Goal: Transaction & Acquisition: Book appointment/travel/reservation

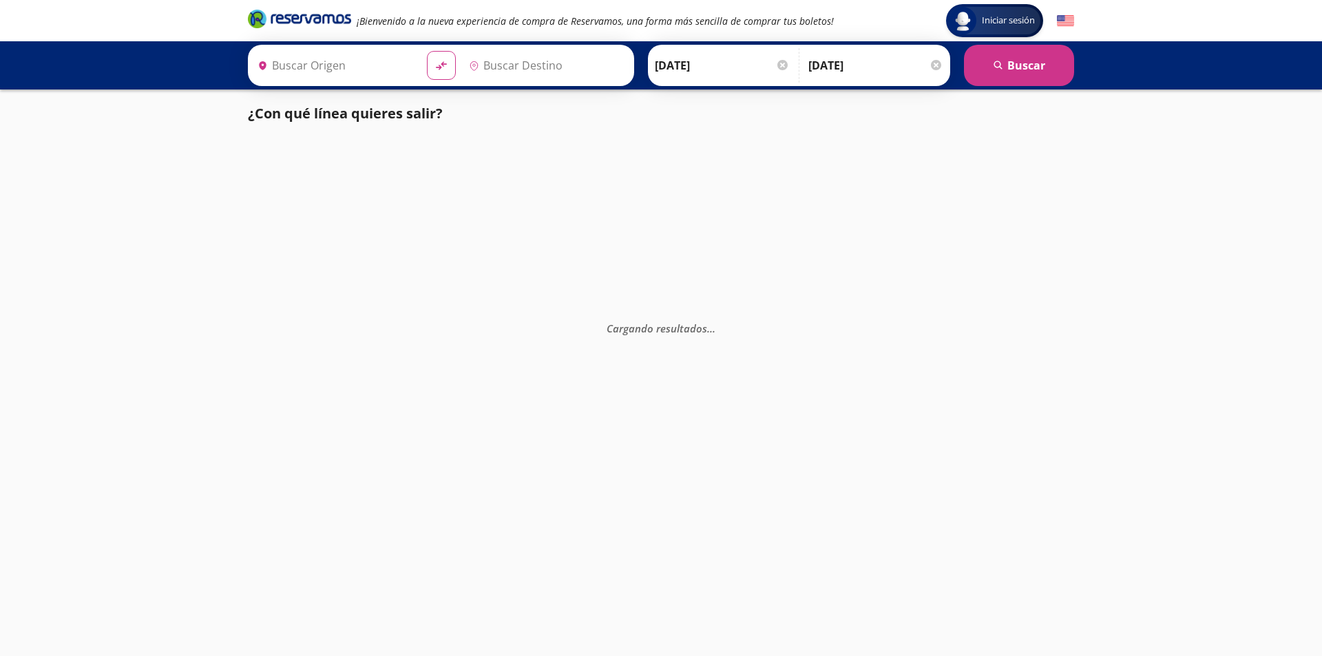
type input "[GEOGRAPHIC_DATA], [GEOGRAPHIC_DATA]"
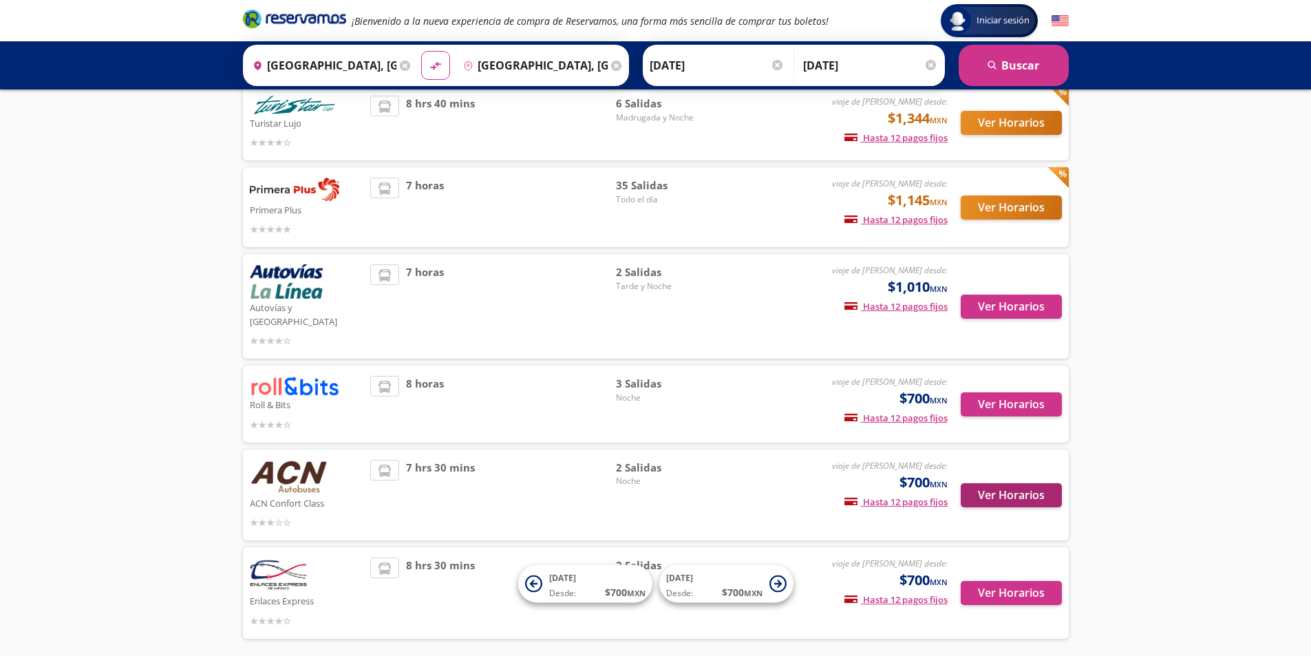
scroll to position [160, 0]
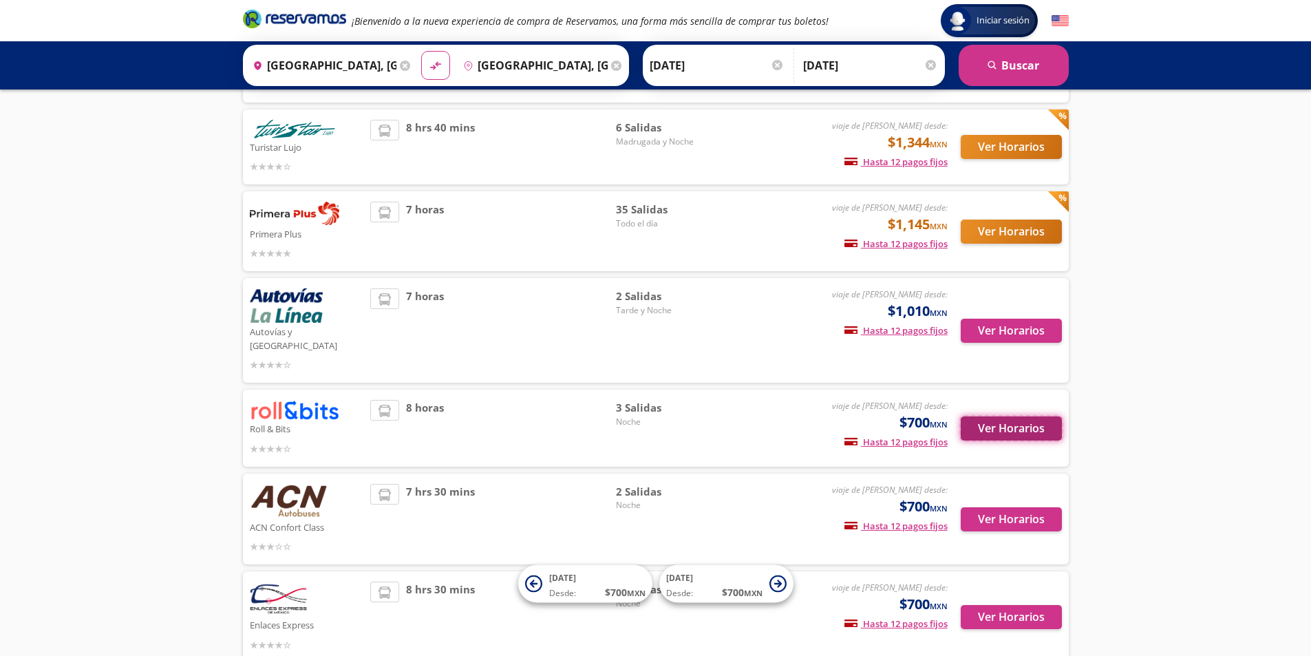
click at [1013, 416] on button "Ver Horarios" at bounding box center [1011, 428] width 101 height 24
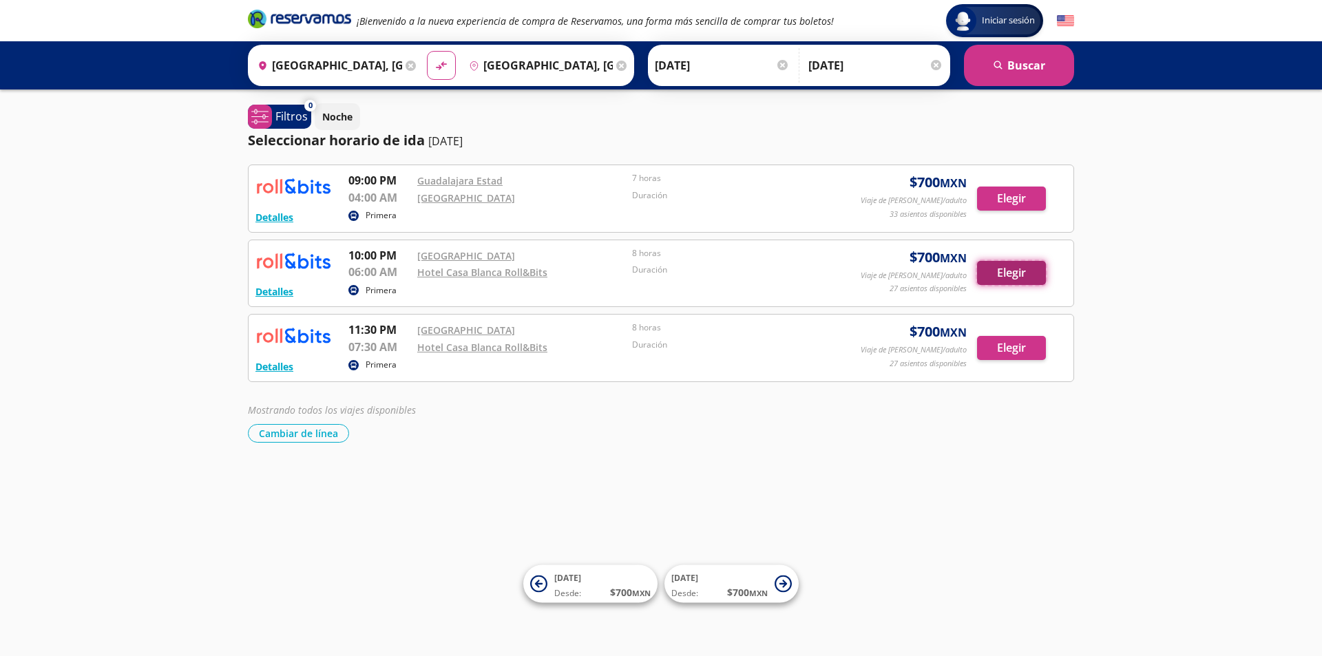
click at [1019, 276] on button "Elegir" at bounding box center [1011, 273] width 69 height 24
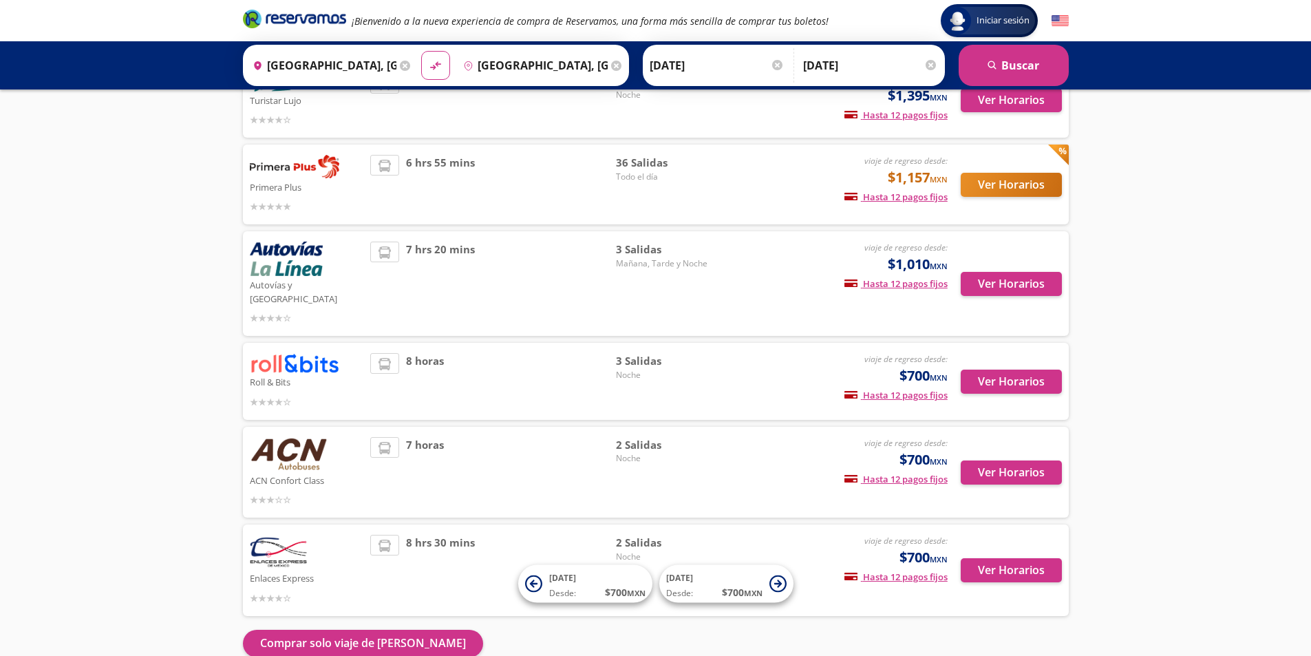
scroll to position [195, 0]
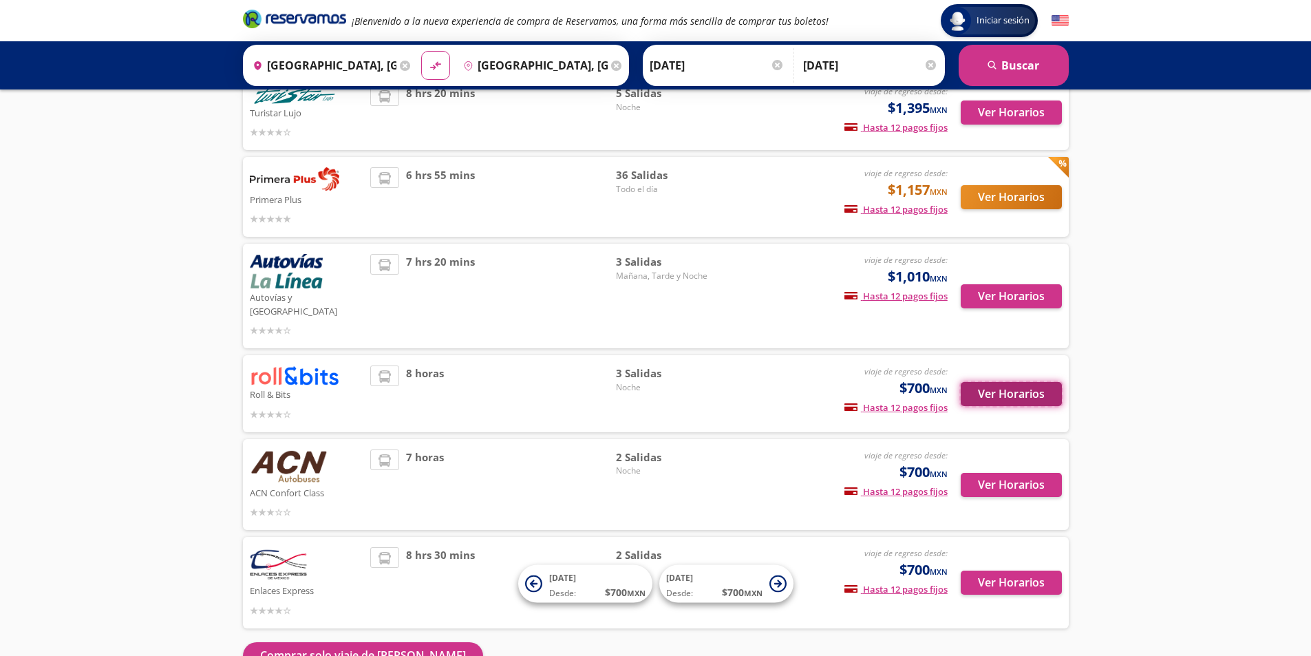
click at [1004, 384] on button "Ver Horarios" at bounding box center [1011, 394] width 101 height 24
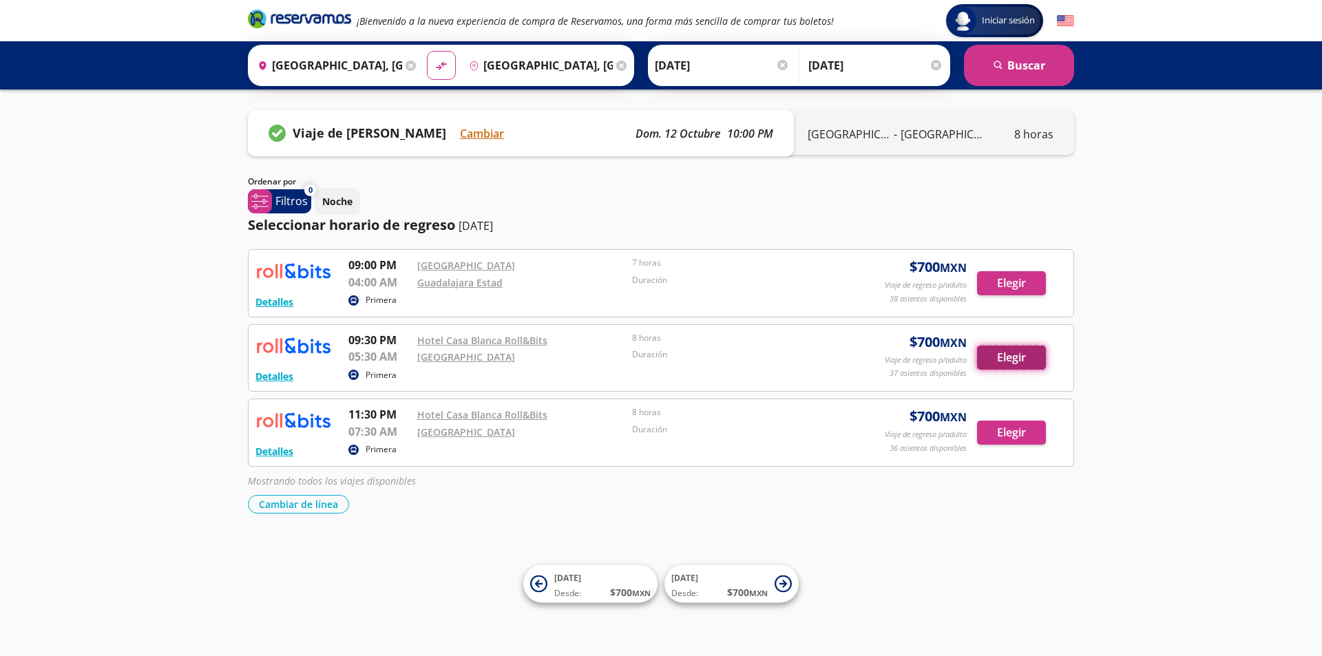
click at [1036, 362] on button "Elegir" at bounding box center [1011, 358] width 69 height 24
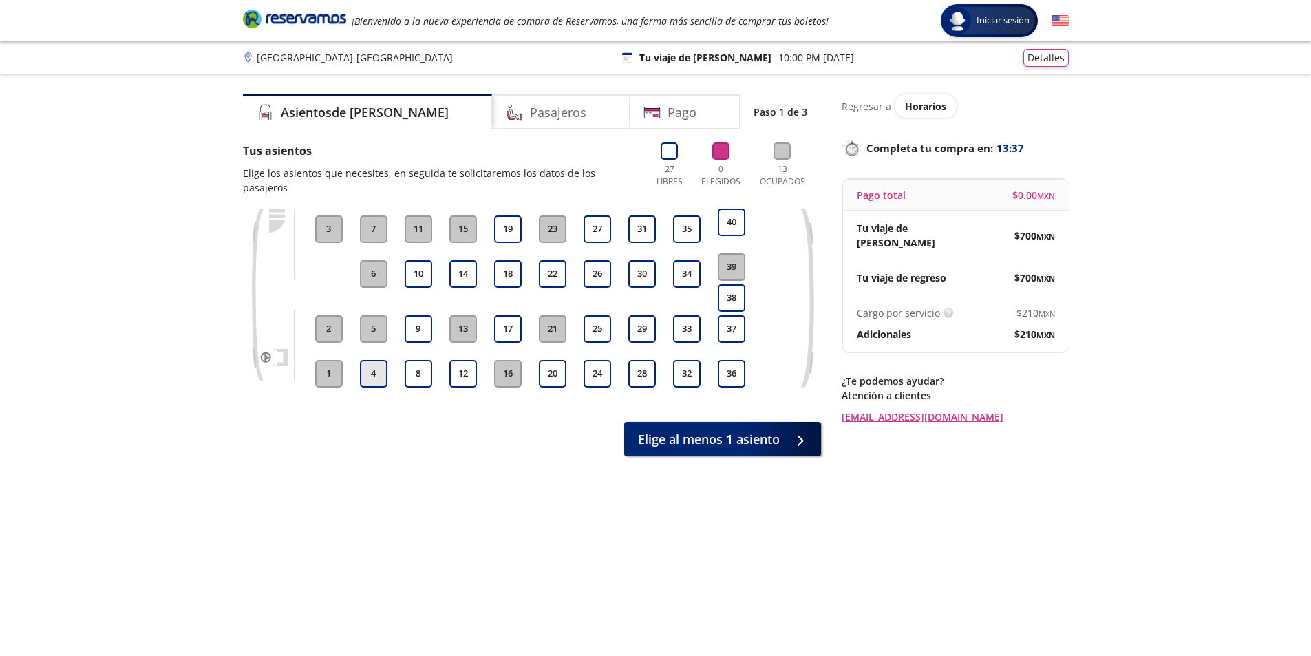
click at [382, 365] on button "4" at bounding box center [374, 374] width 28 height 28
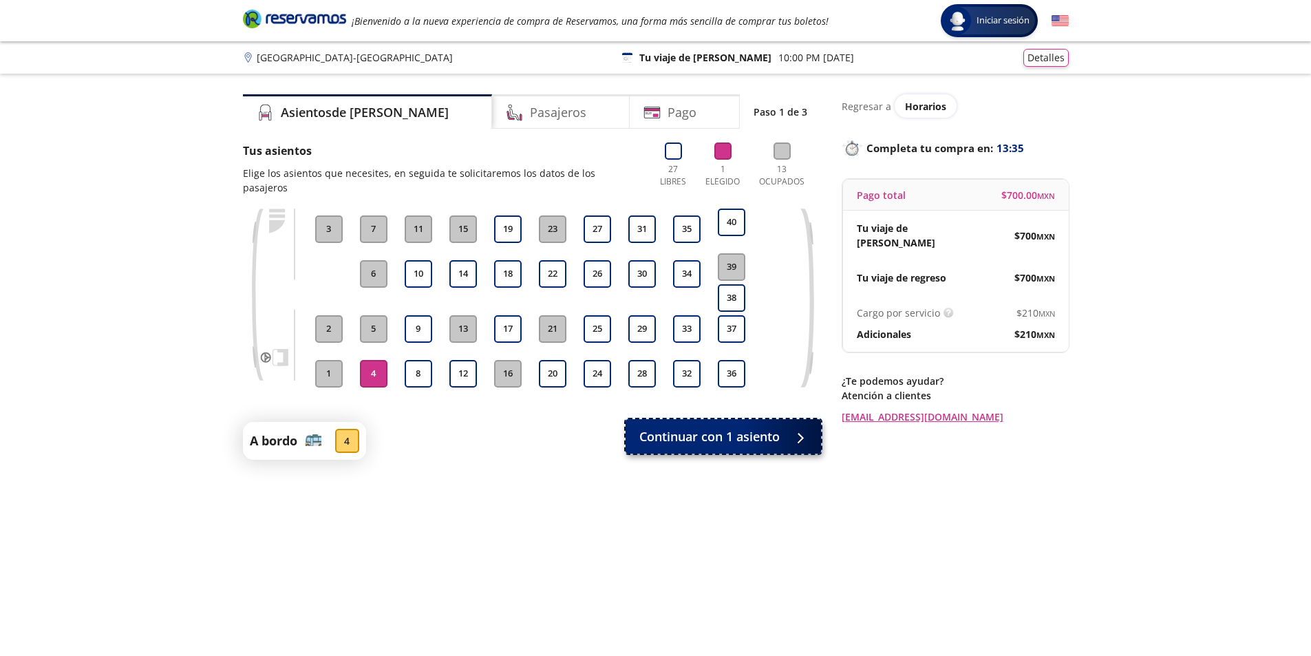
click at [725, 429] on span "Continuar con 1 asiento" at bounding box center [709, 436] width 140 height 19
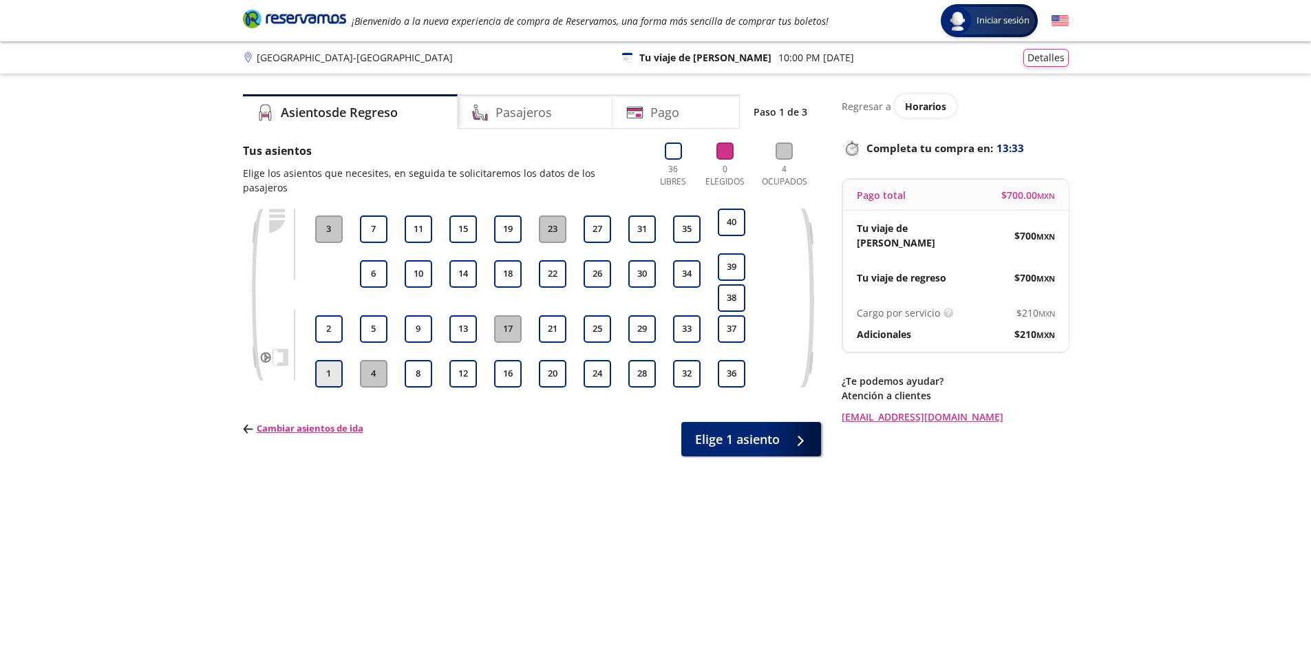
click at [335, 365] on button "1" at bounding box center [329, 374] width 28 height 28
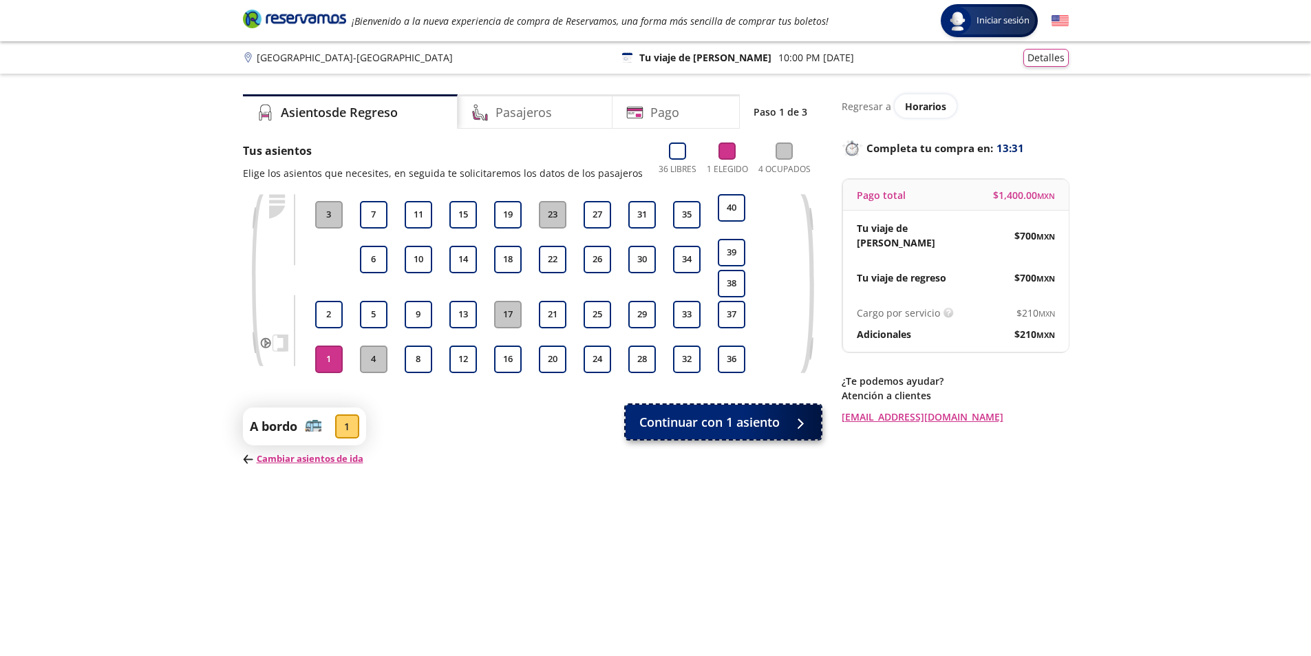
click at [723, 419] on span "Continuar con 1 asiento" at bounding box center [709, 422] width 140 height 19
